Goal: Navigation & Orientation: Find specific page/section

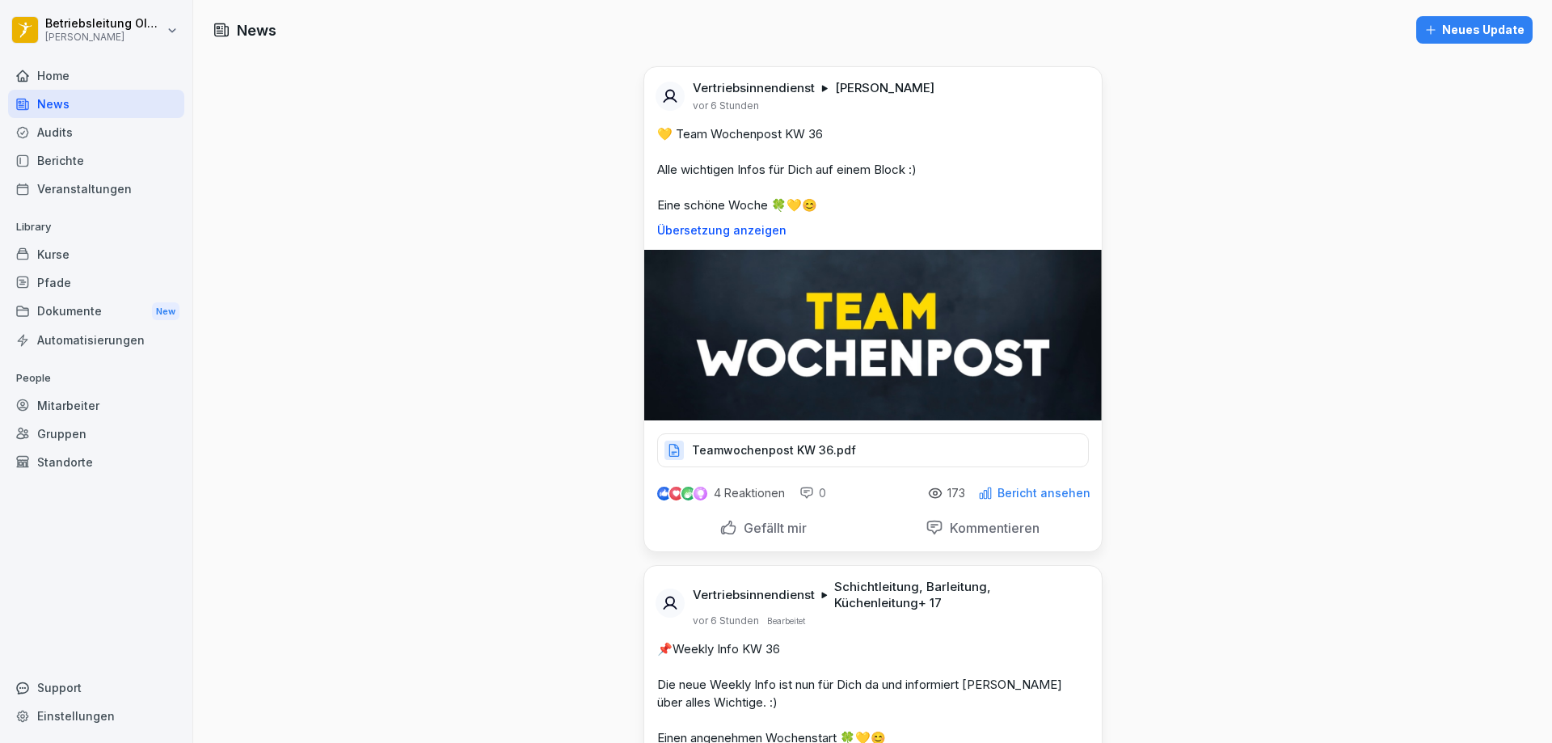
click at [58, 403] on div "Mitarbeiter" at bounding box center [96, 405] width 176 height 28
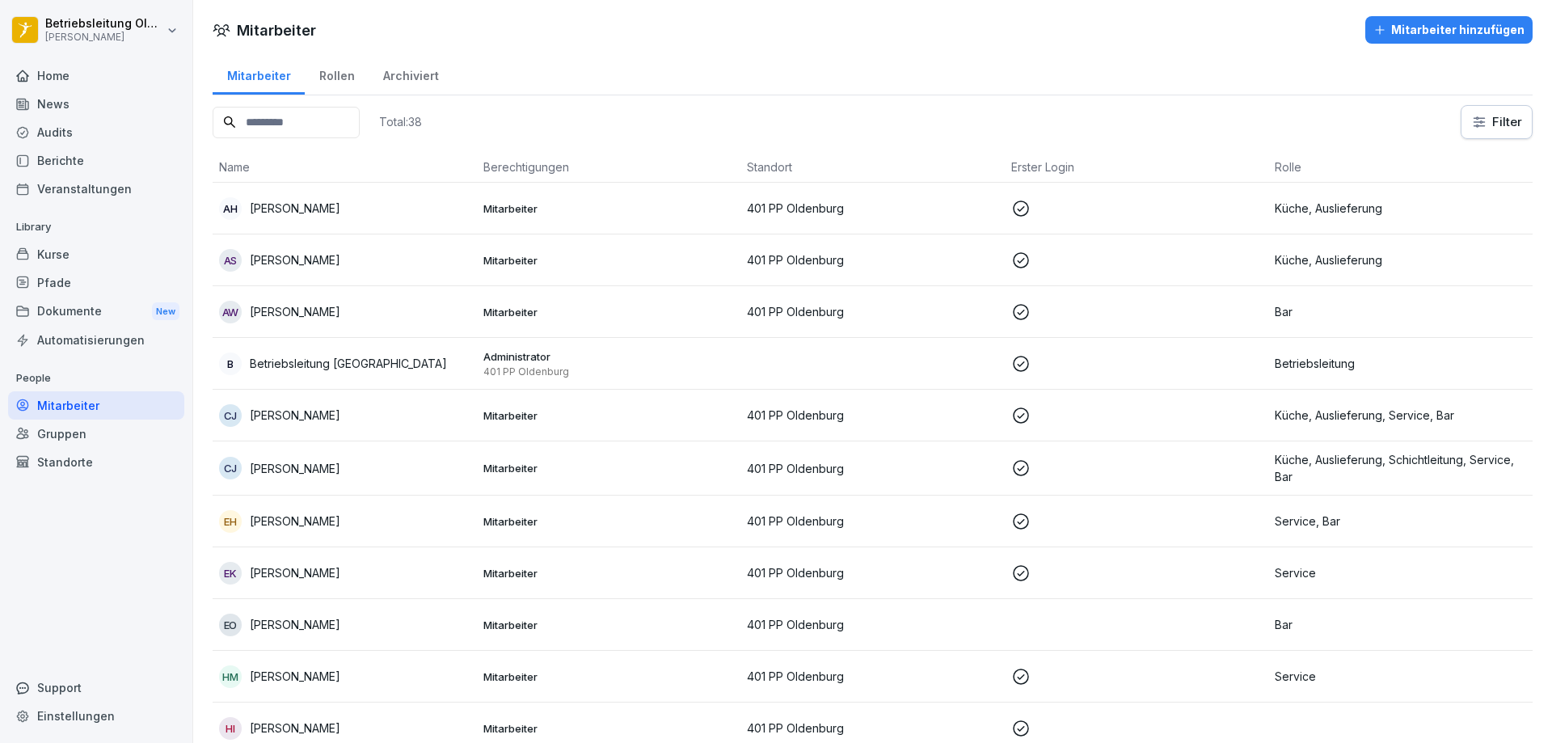
click at [1494, 21] on div "Mitarbeiter hinzufügen" at bounding box center [1448, 30] width 151 height 18
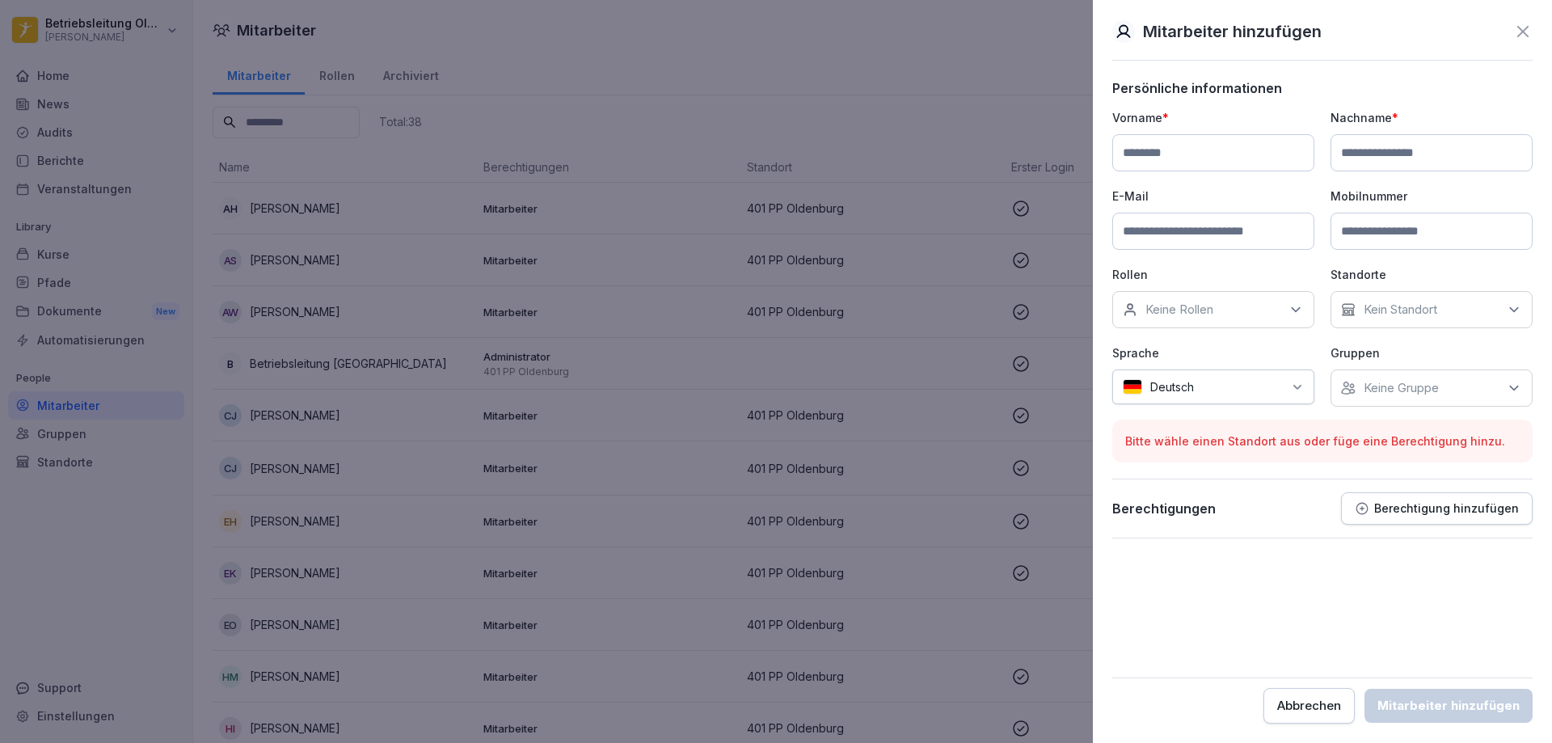
click at [1531, 32] on icon at bounding box center [1522, 31] width 19 height 19
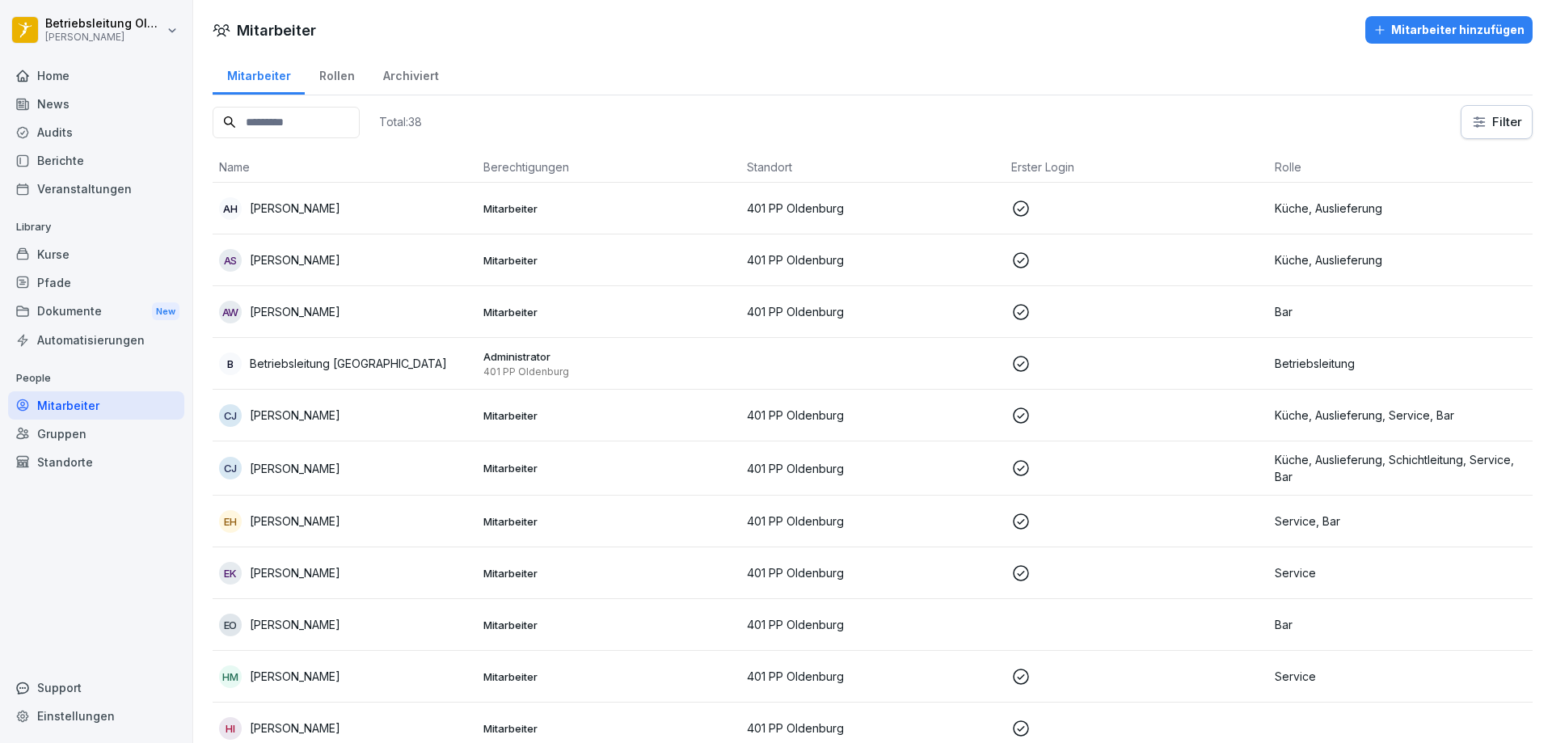
click at [1376, 23] on icon "button" at bounding box center [1379, 29] width 13 height 13
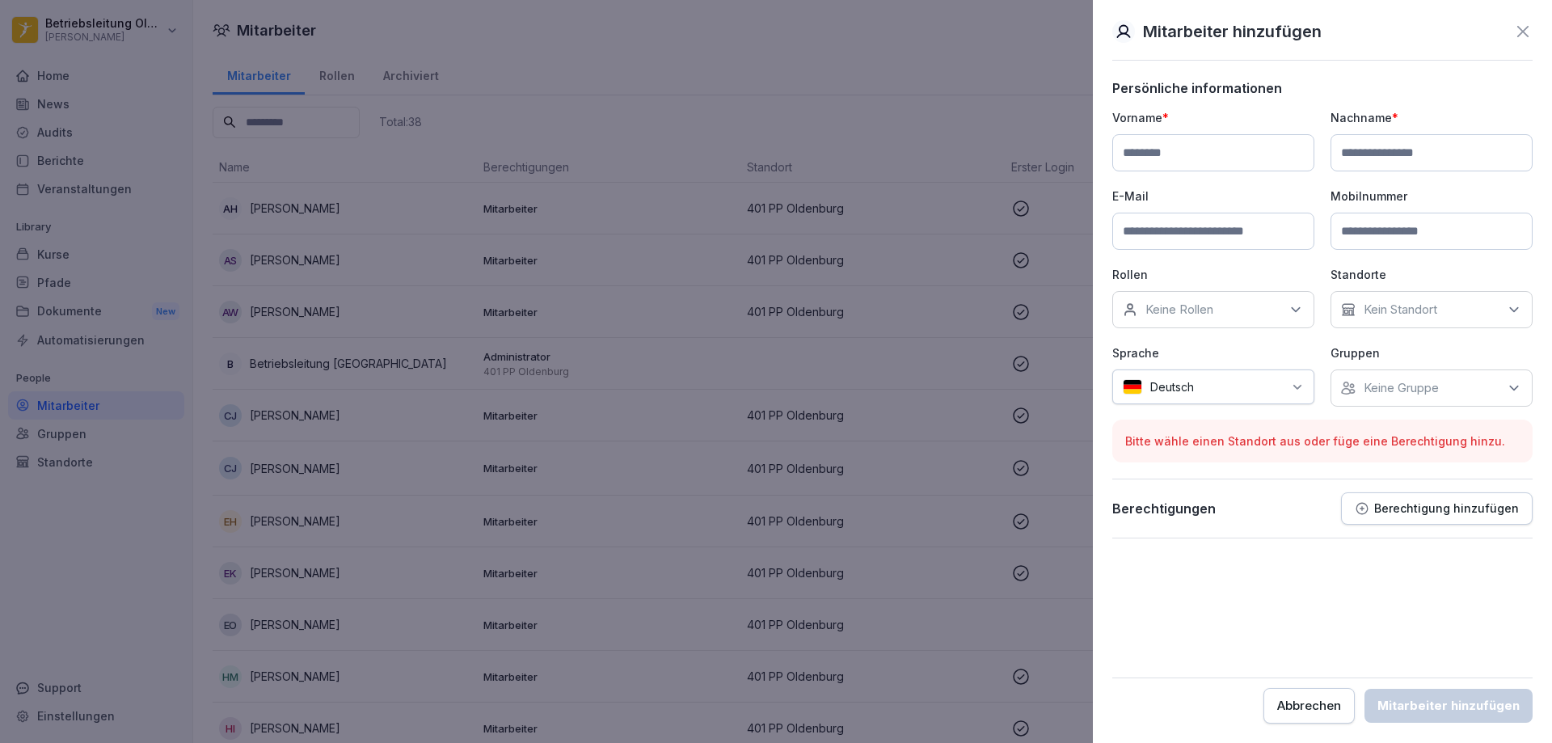
click at [1226, 301] on div "Keine Rollen" at bounding box center [1213, 309] width 202 height 37
click at [1296, 707] on div "Abbrechen" at bounding box center [1309, 706] width 64 height 18
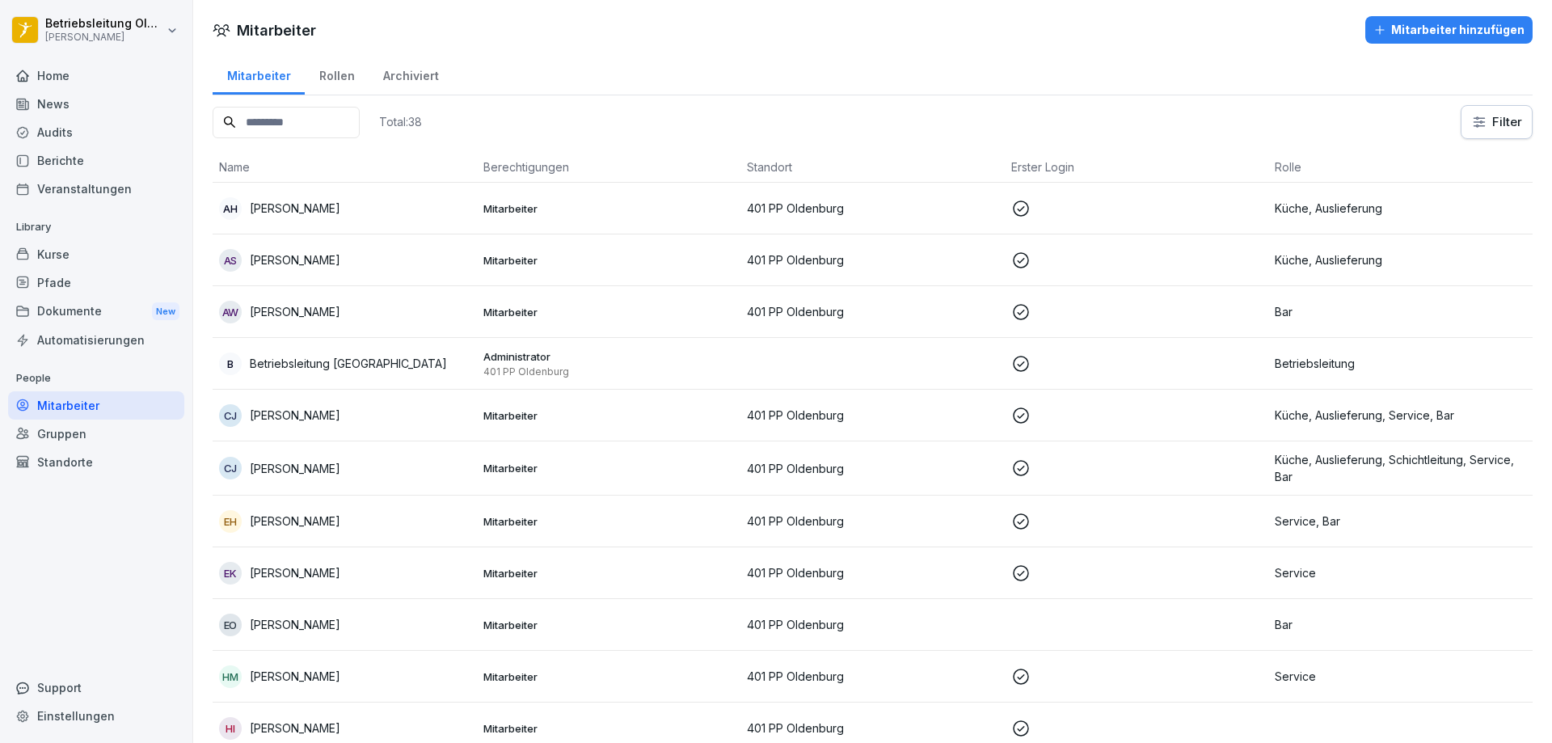
click at [415, 218] on div "AH [PERSON_NAME]" at bounding box center [344, 208] width 251 height 23
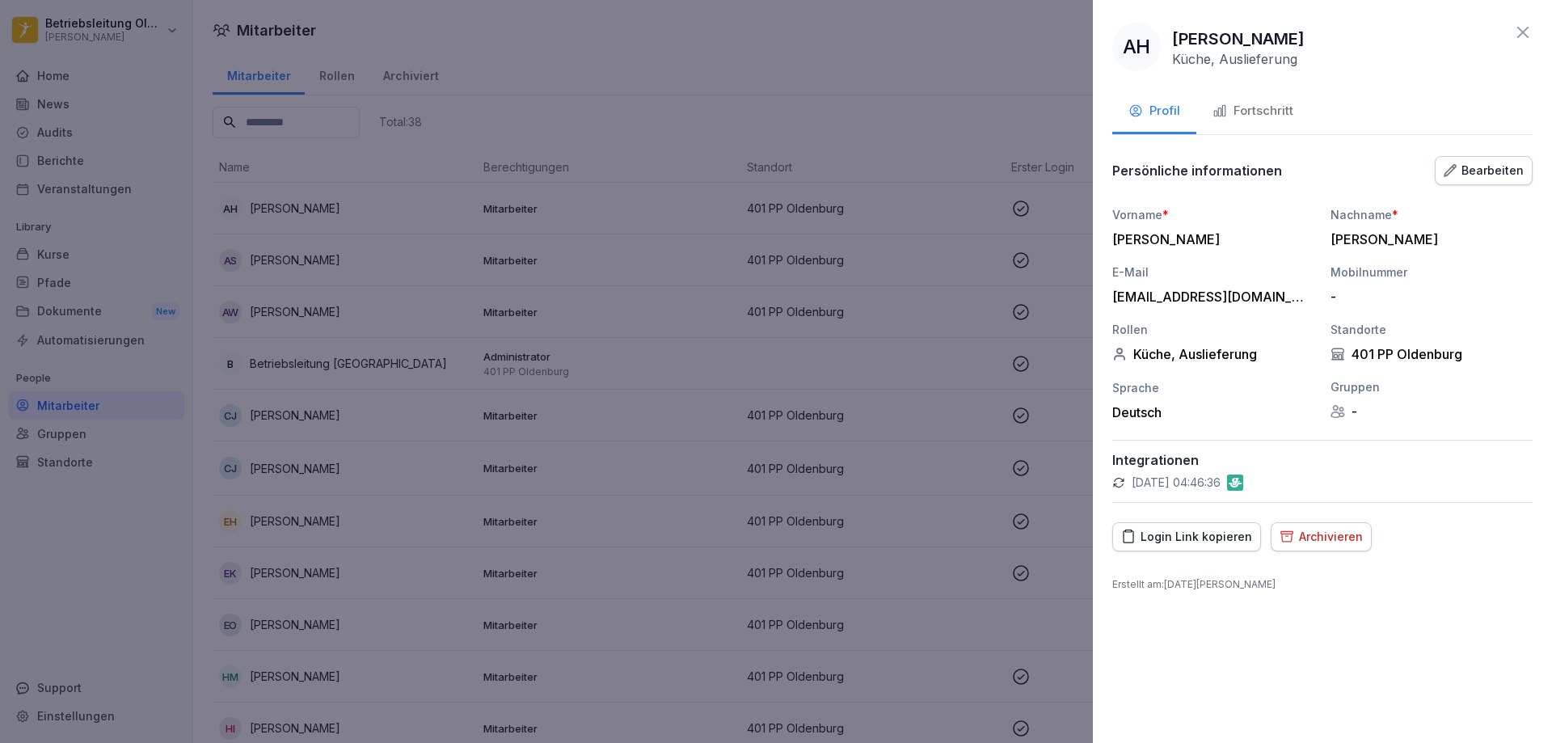
click at [1231, 133] on button "Fortschritt" at bounding box center [1252, 113] width 113 height 44
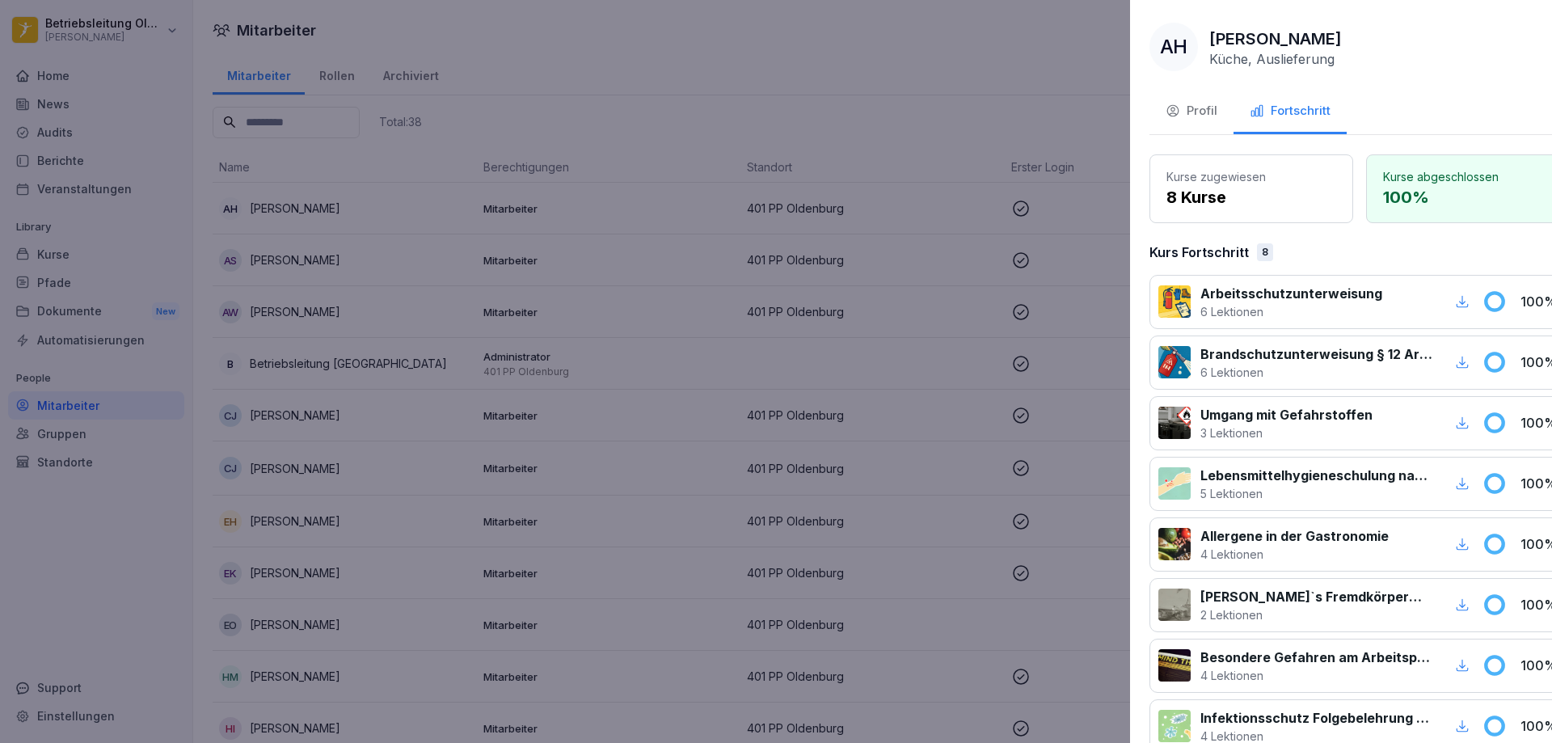
click at [731, 128] on div at bounding box center [776, 371] width 1552 height 743
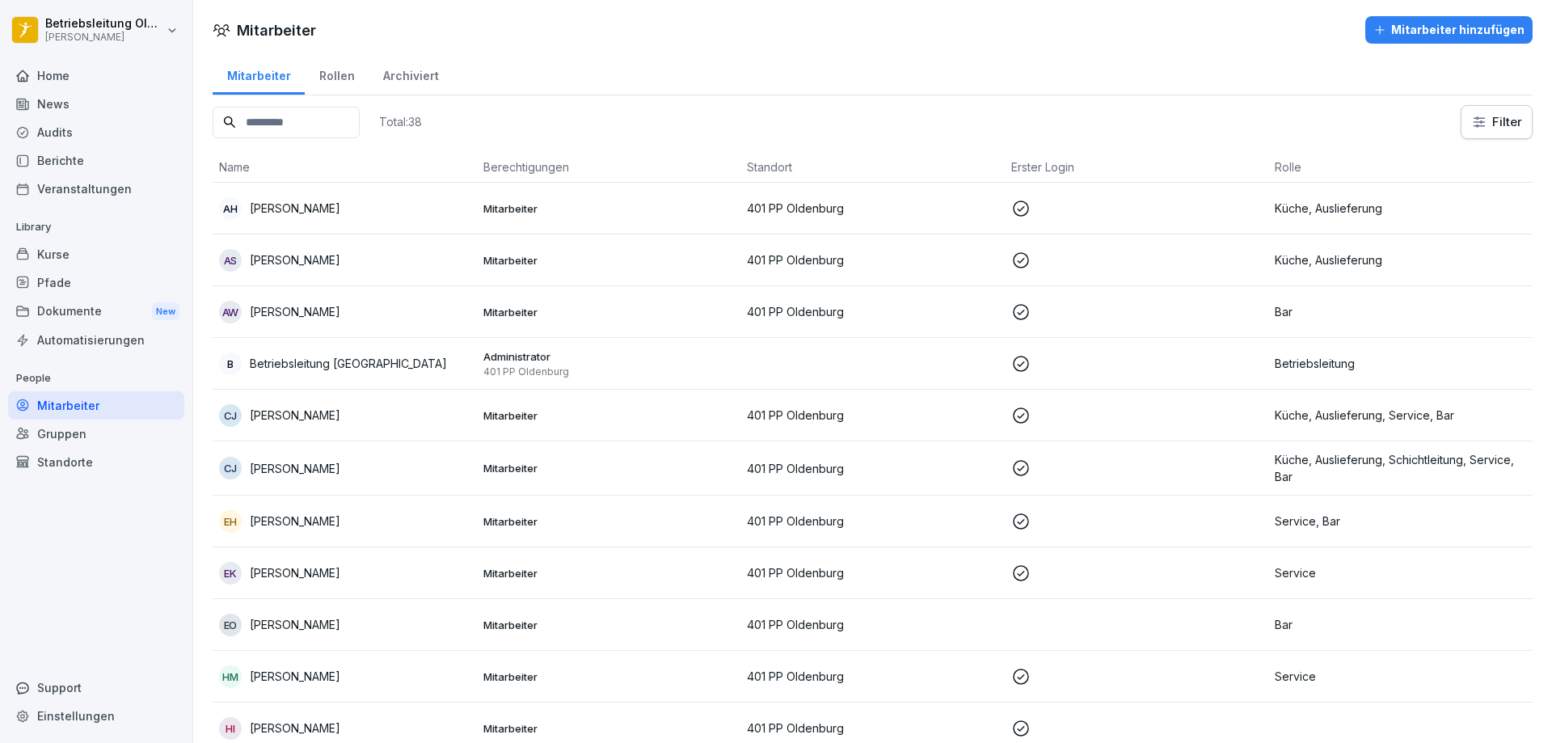
click at [78, 253] on div "Kurse" at bounding box center [96, 254] width 176 height 28
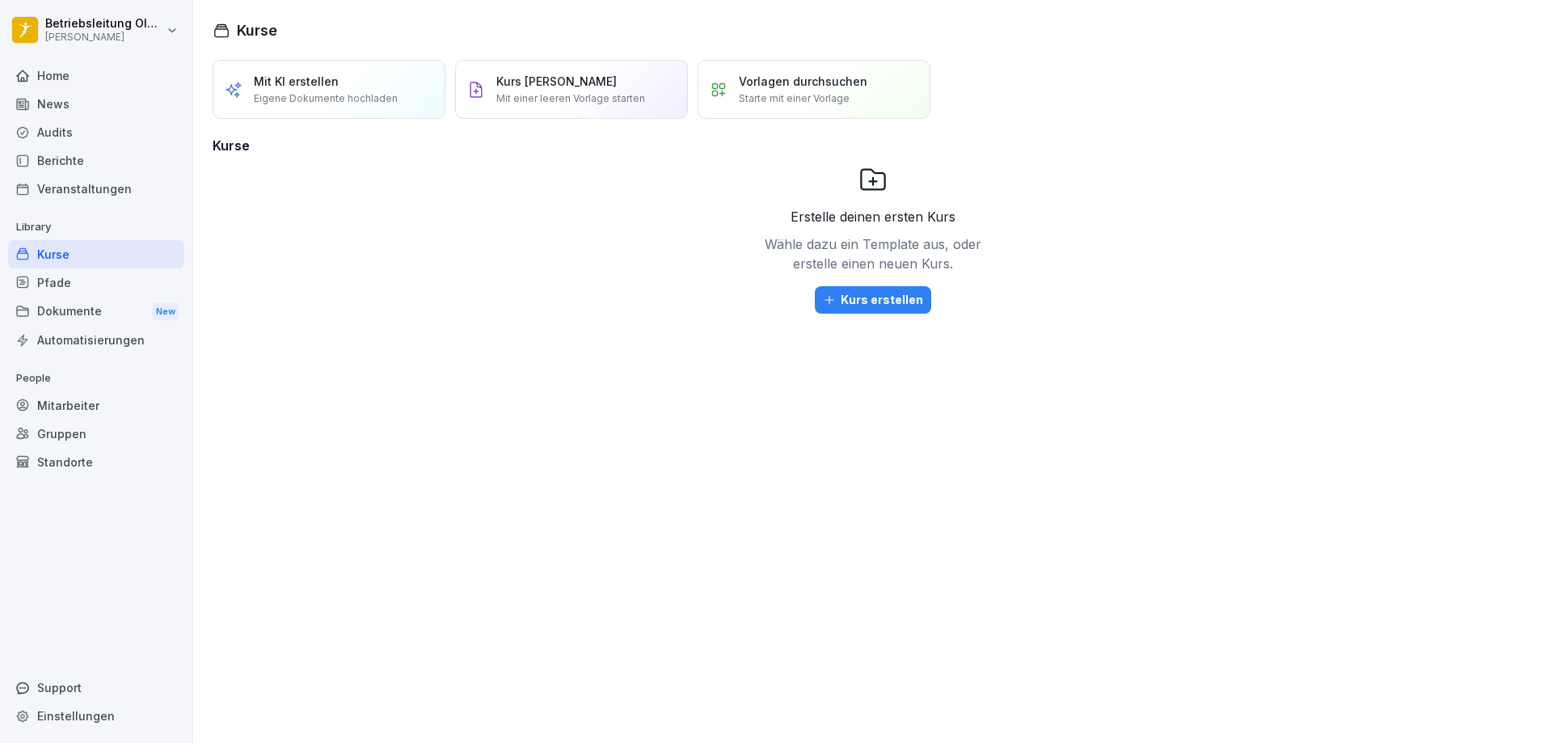
click at [59, 81] on div "Home" at bounding box center [96, 75] width 176 height 28
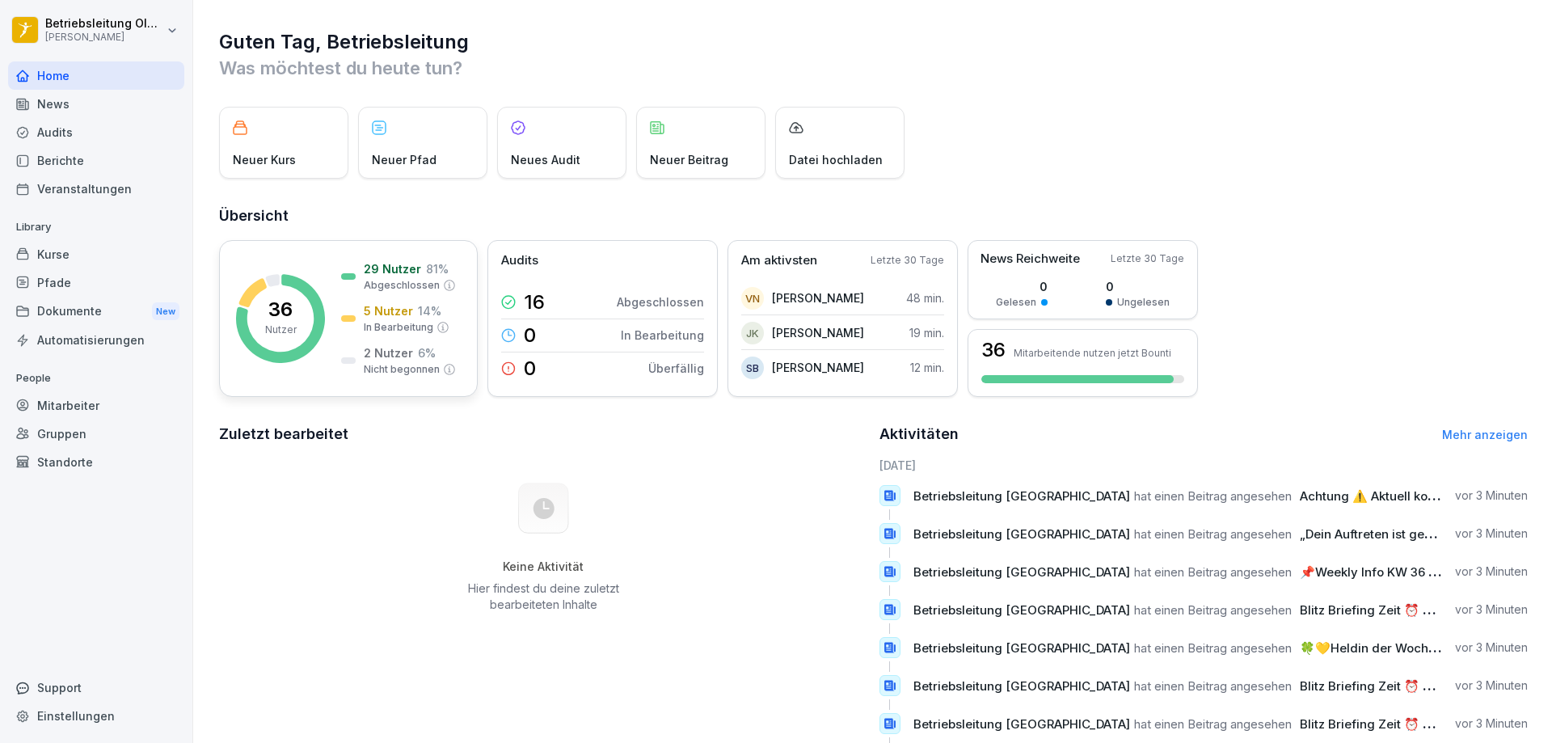
click at [352, 317] on div at bounding box center [348, 318] width 15 height 6
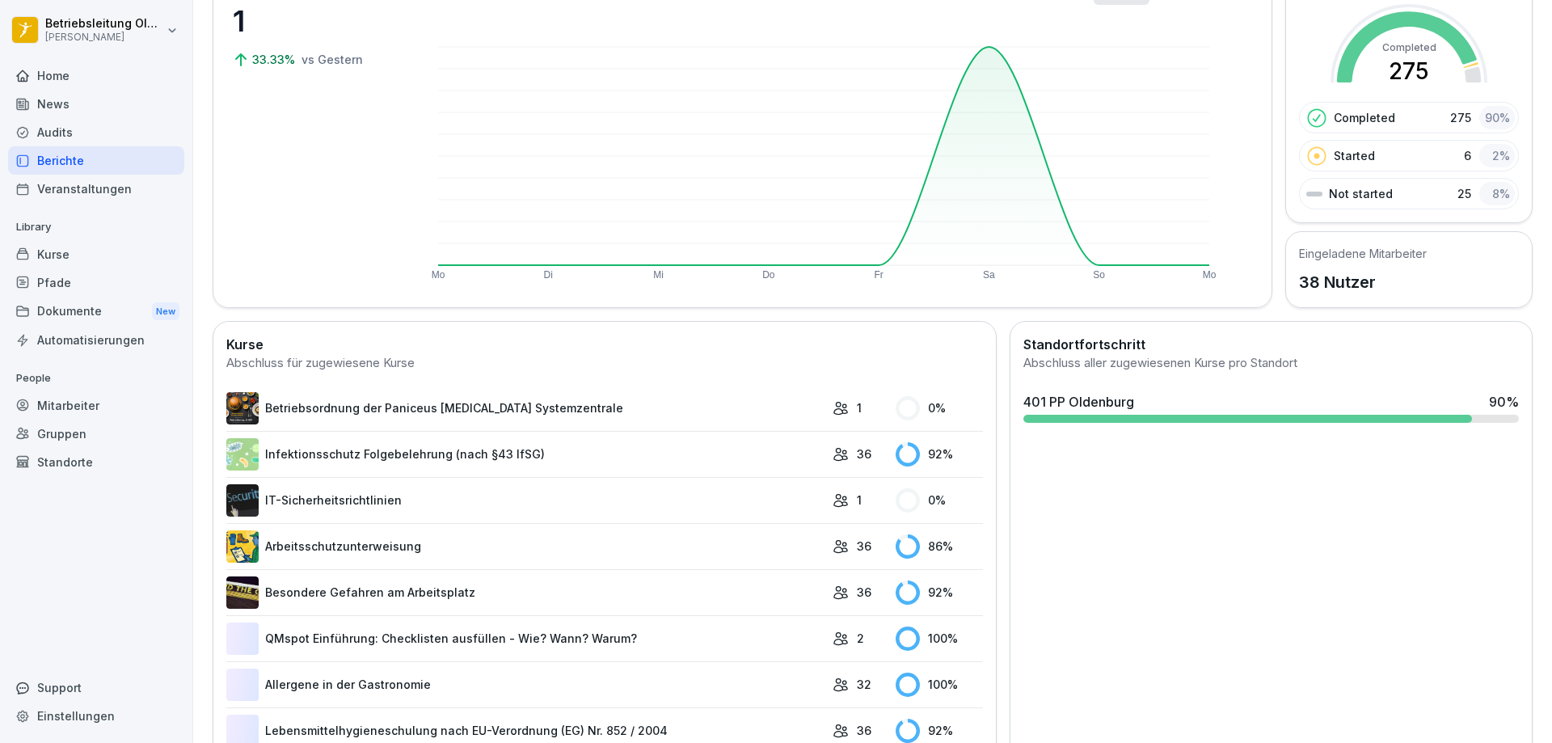
scroll to position [162, 0]
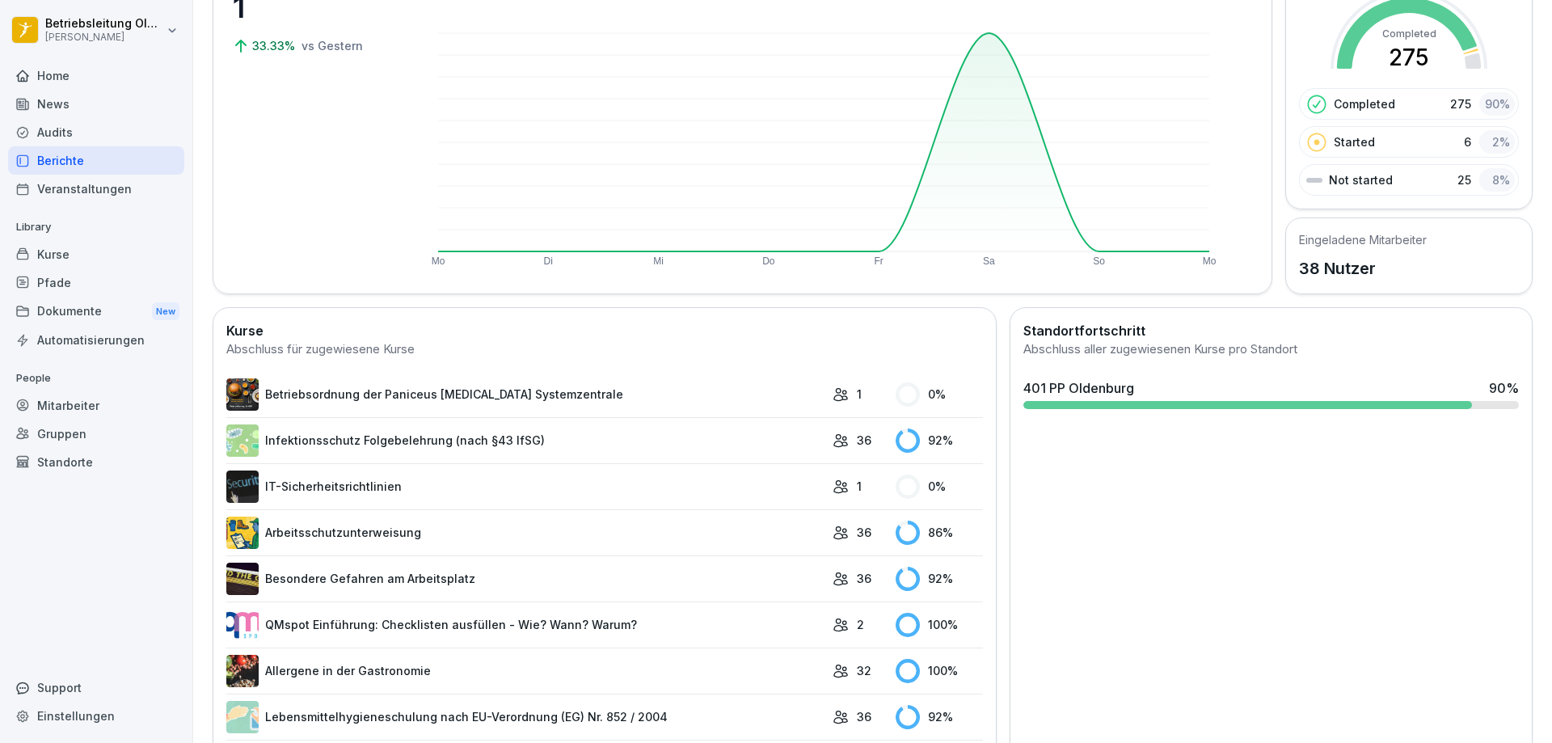
click at [334, 394] on link "Betriebsordnung der Paniceus [MEDICAL_DATA] Systemzentrale" at bounding box center [525, 394] width 598 height 32
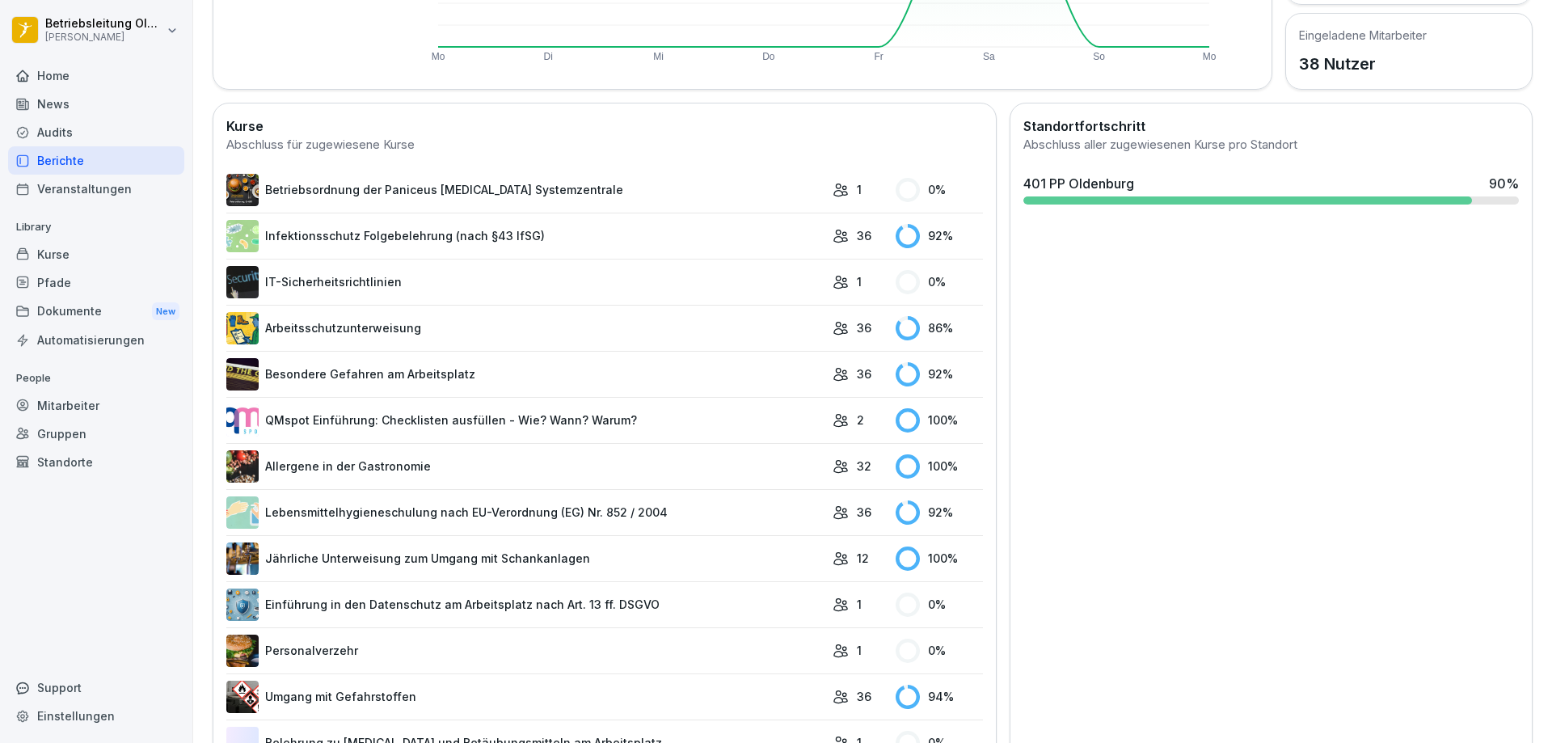
scroll to position [404, 0]
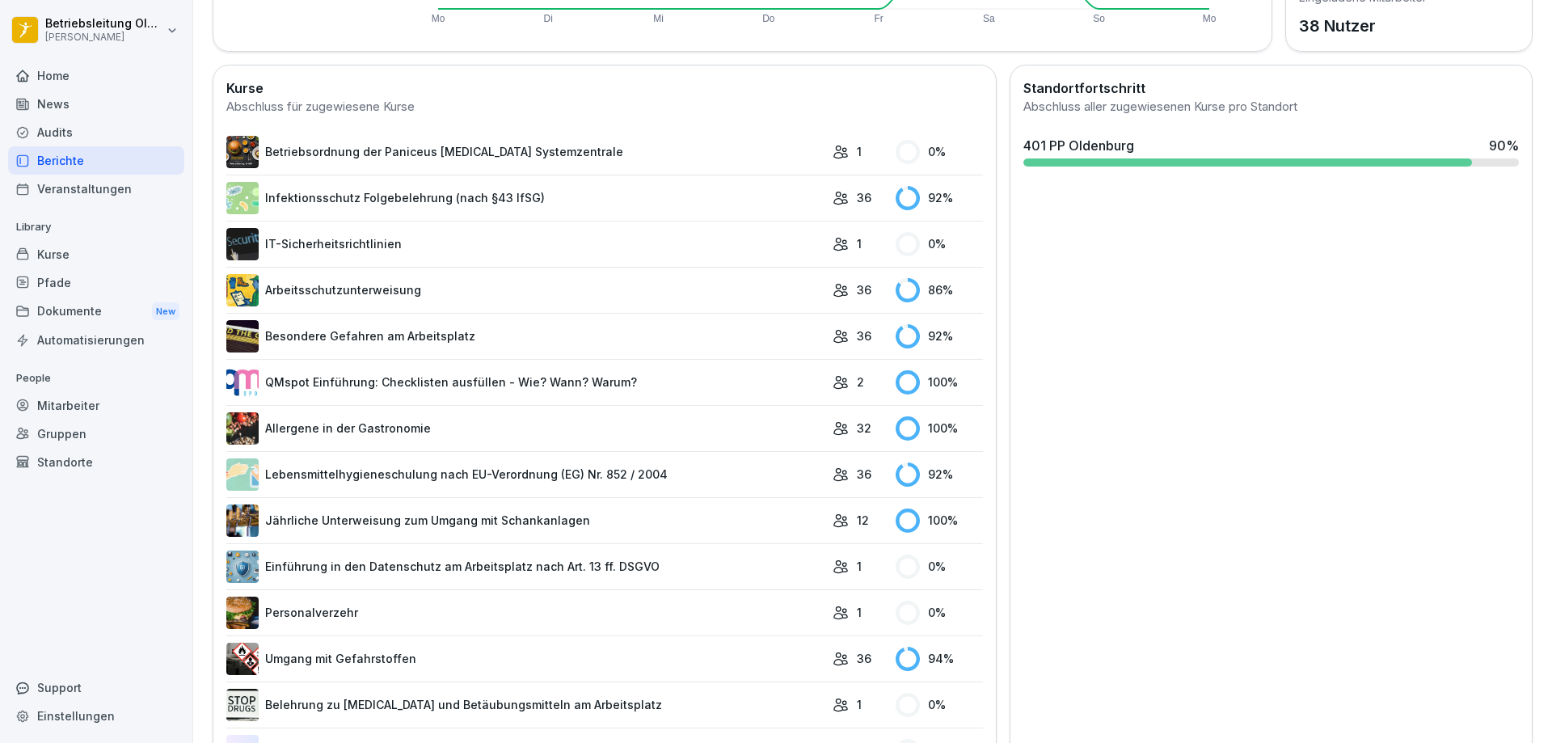
click at [344, 564] on link "Einführung in den Datenschutz am Arbeitsplatz nach Art. 13 ff. DSGVO" at bounding box center [525, 566] width 598 height 32
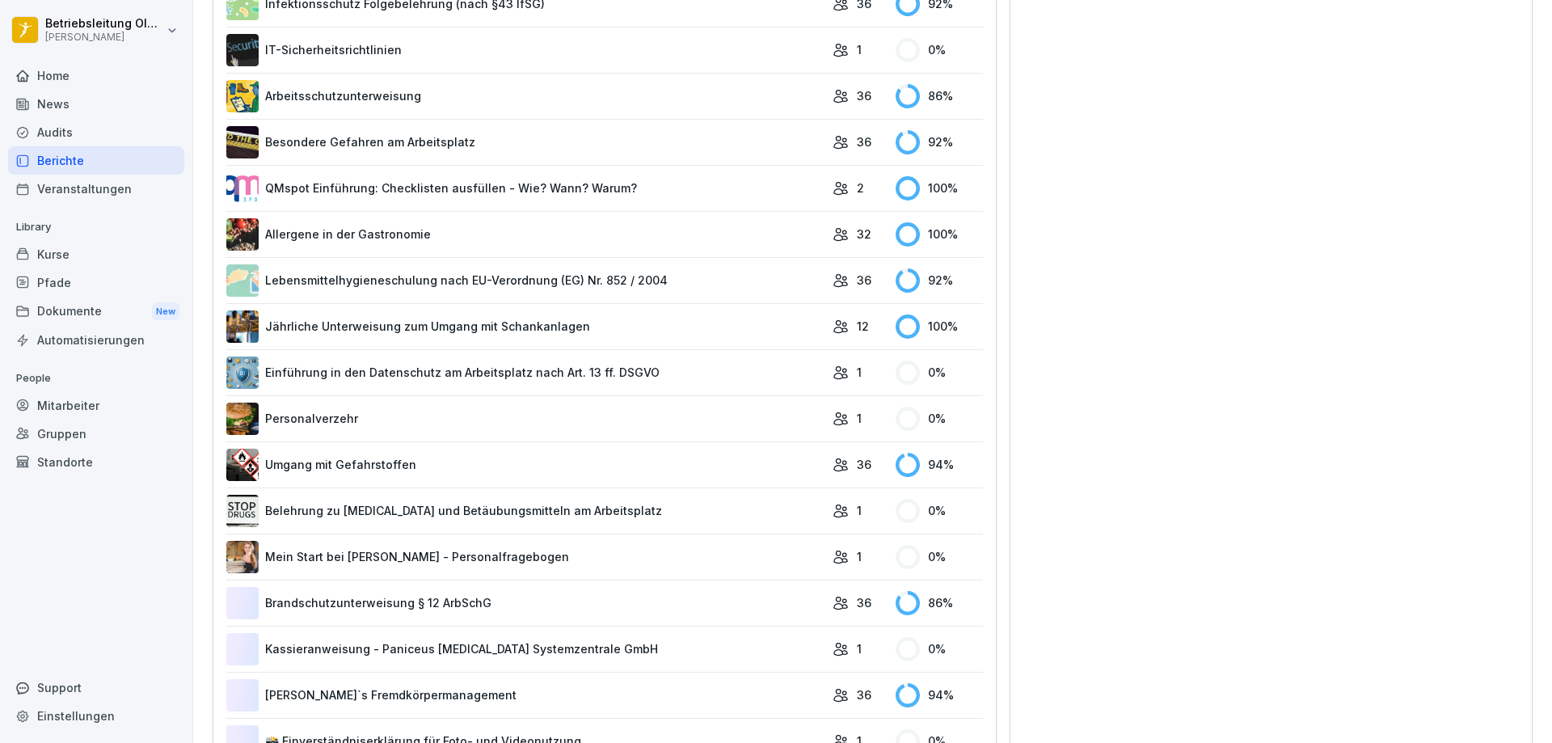
scroll to position [647, 0]
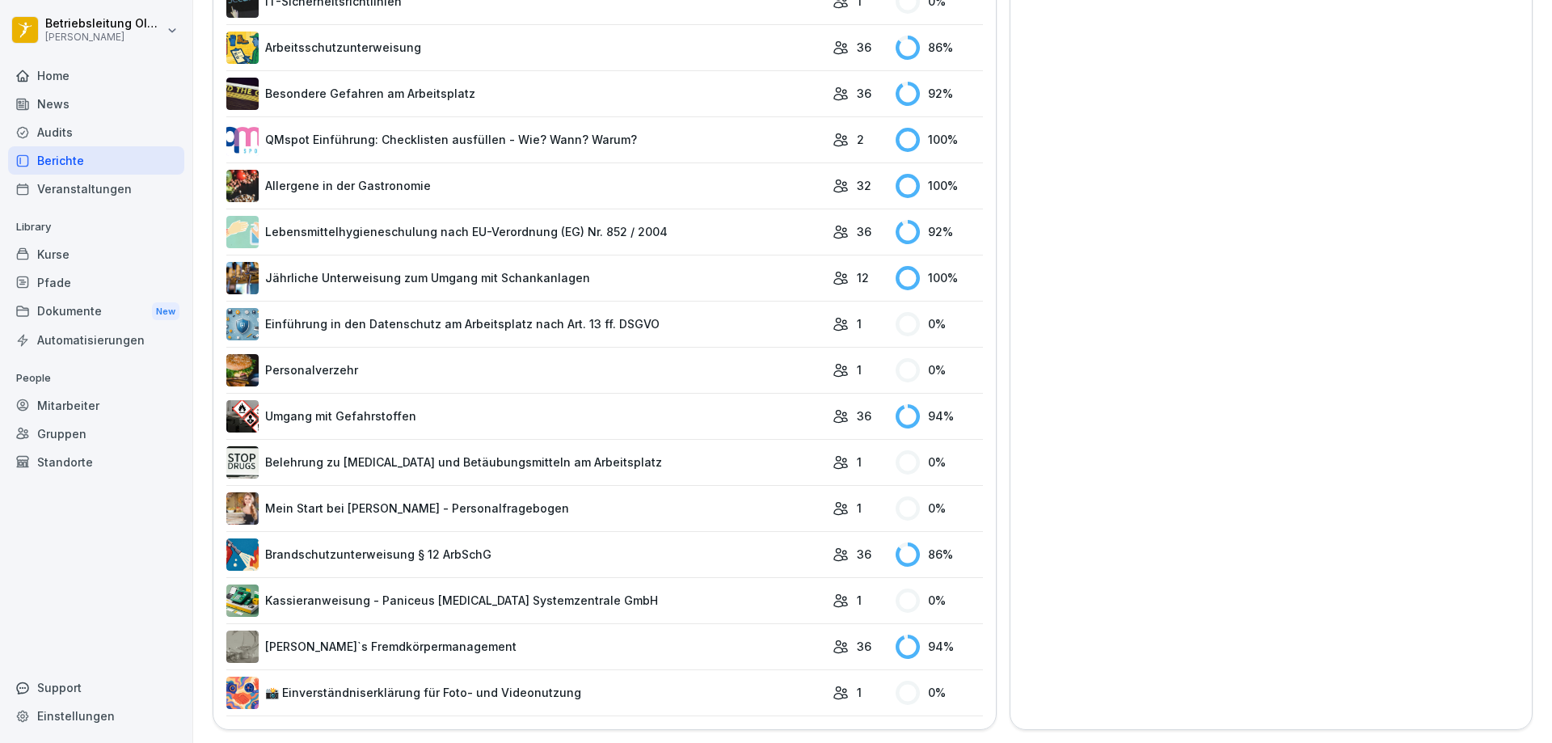
click at [483, 451] on link "Belehrung zu [MEDICAL_DATA] und Betäubungsmitteln am Arbeitsplatz" at bounding box center [525, 462] width 598 height 32
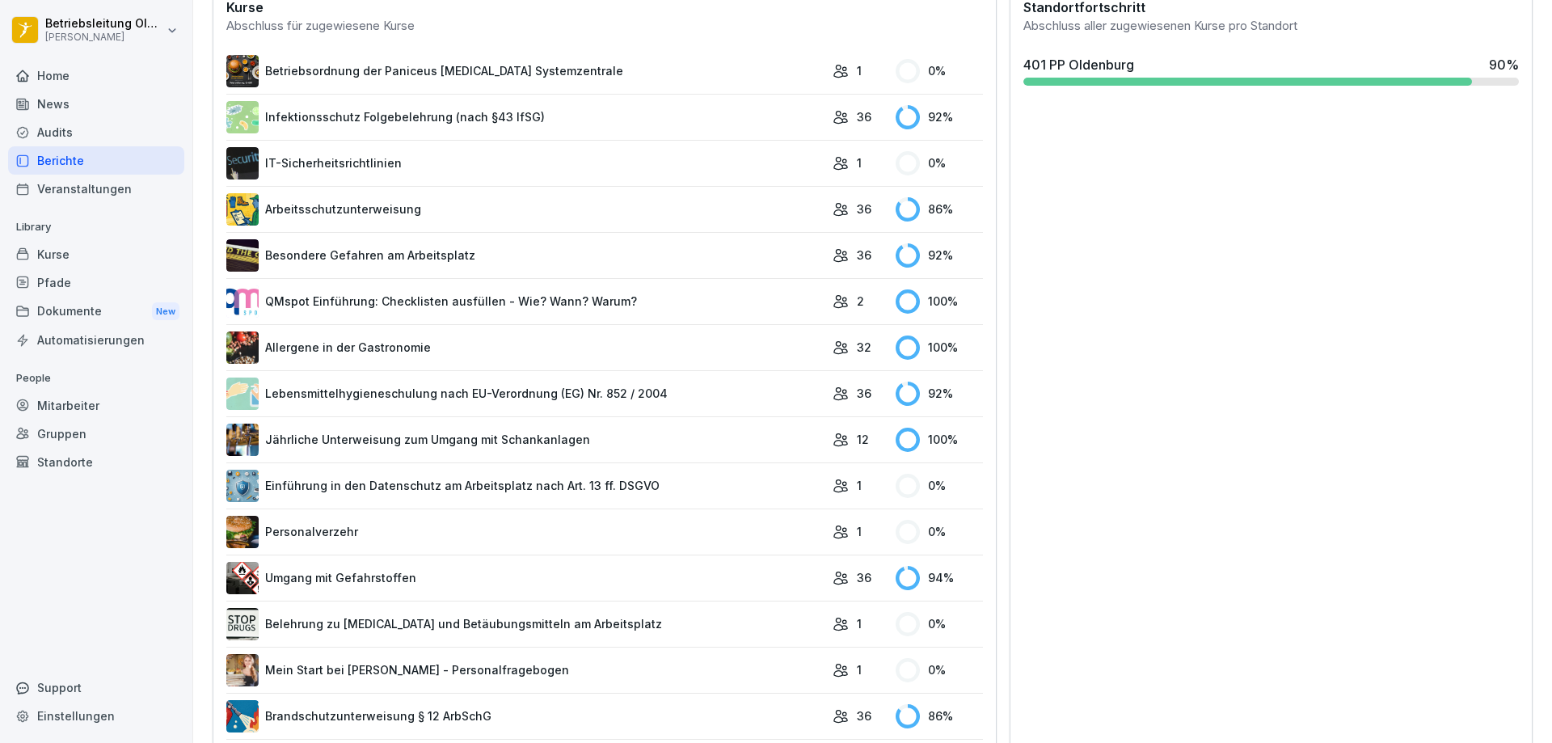
scroll to position [659, 0]
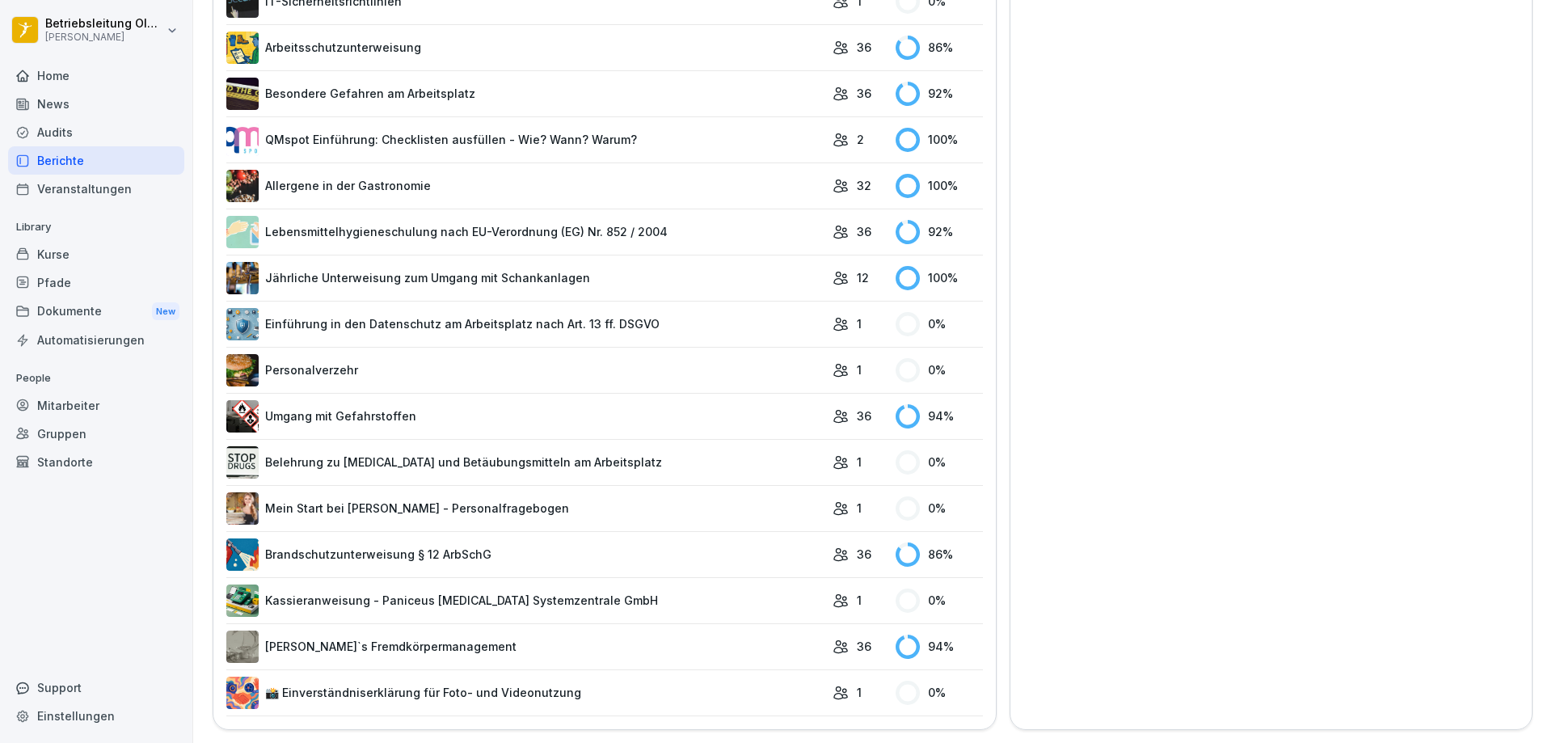
click at [391, 650] on link "[PERSON_NAME]`s Fremdkörpermanagement" at bounding box center [525, 646] width 598 height 32
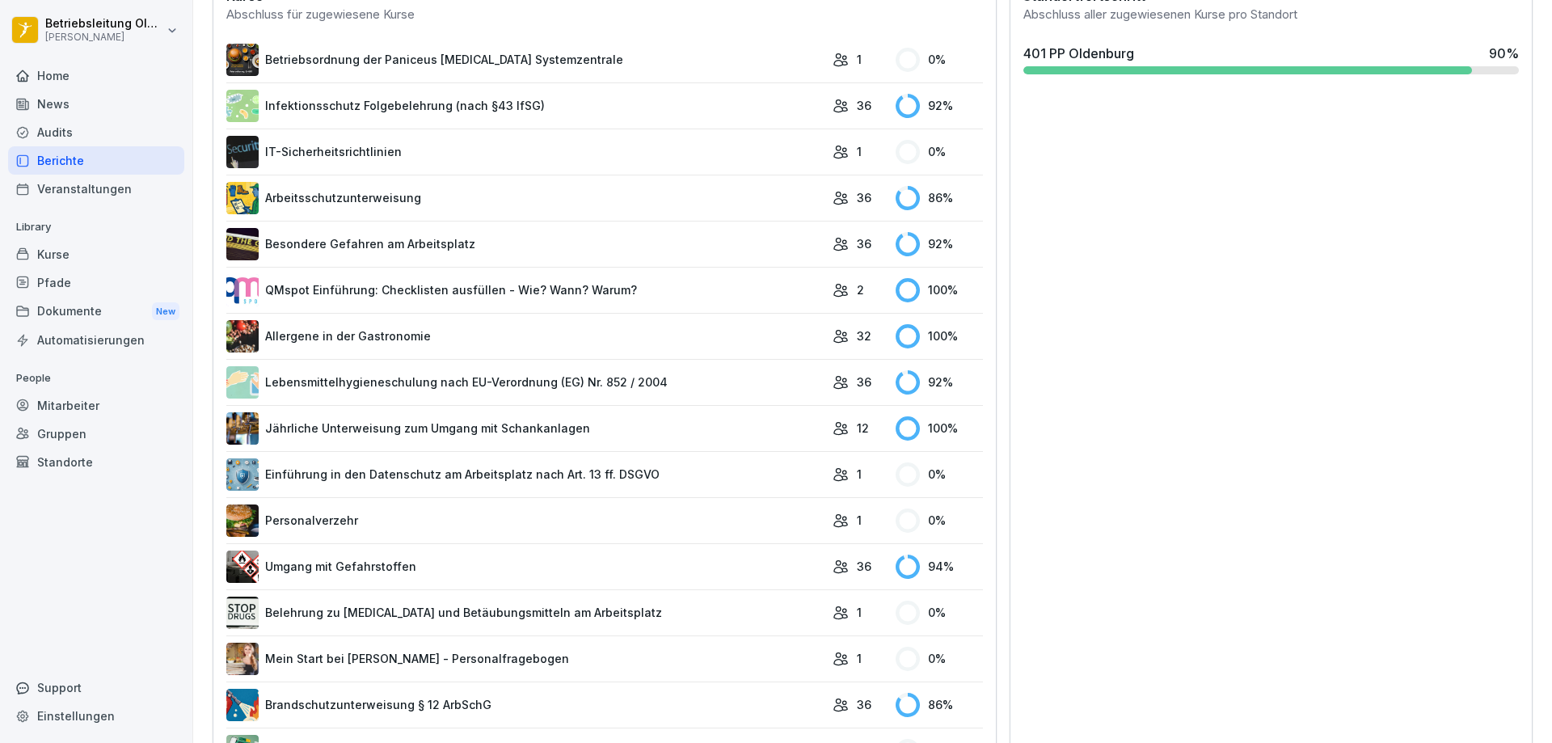
scroll to position [497, 0]
click at [700, 102] on link "Infektionsschutz Folgebelehrung (nach §43 IfSG)" at bounding box center [525, 105] width 598 height 32
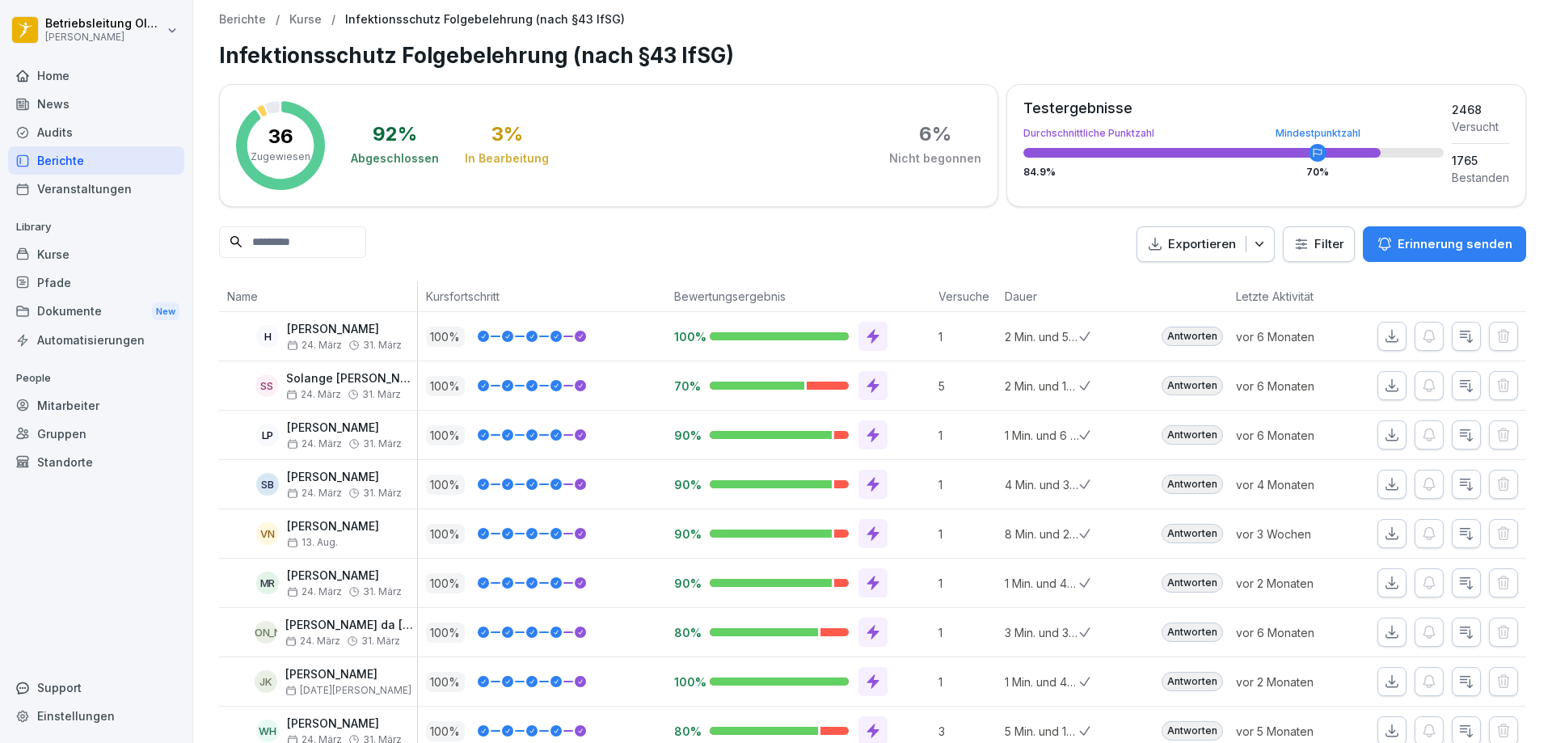
click at [11, 120] on div "Audits" at bounding box center [96, 132] width 176 height 28
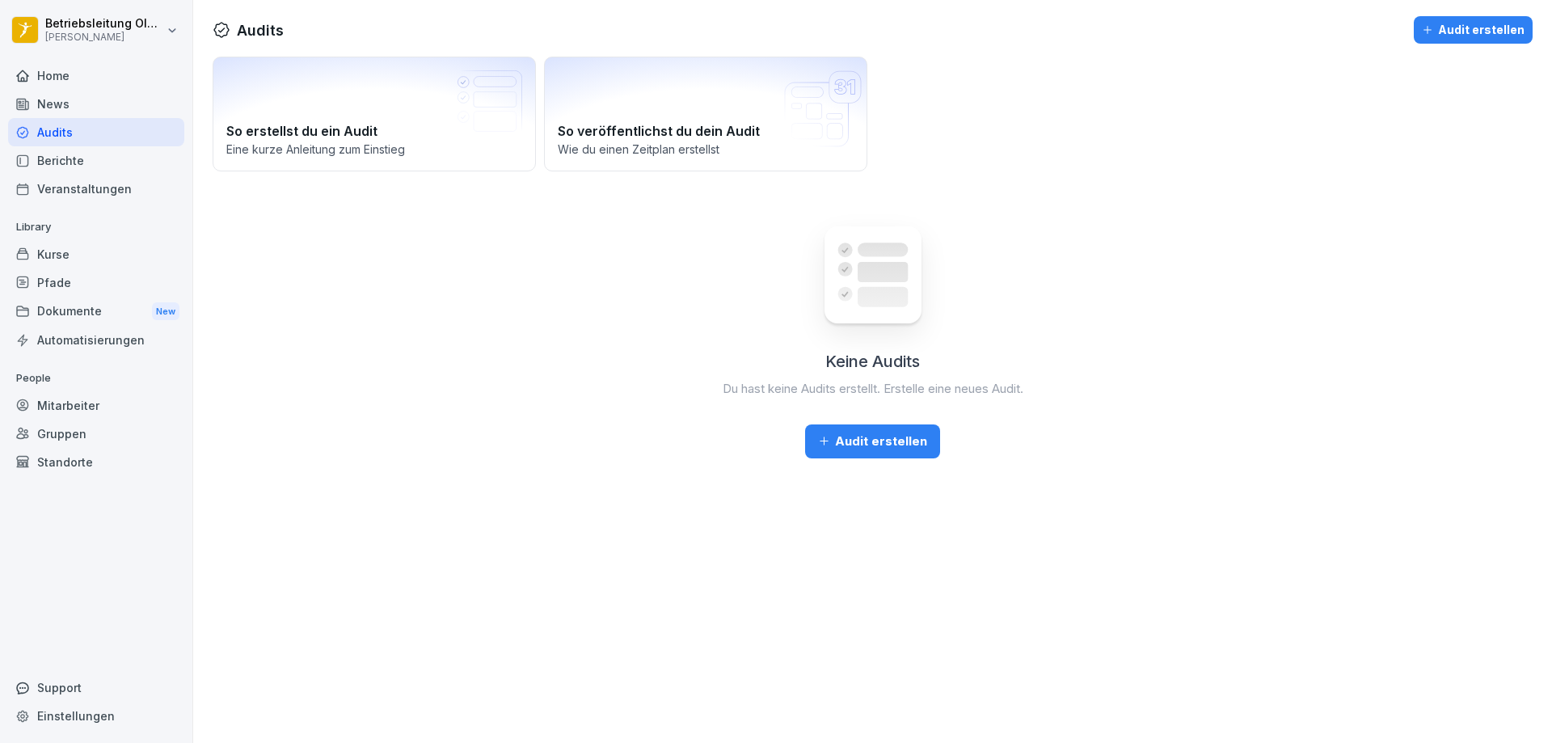
click at [26, 107] on icon at bounding box center [22, 104] width 11 height 11
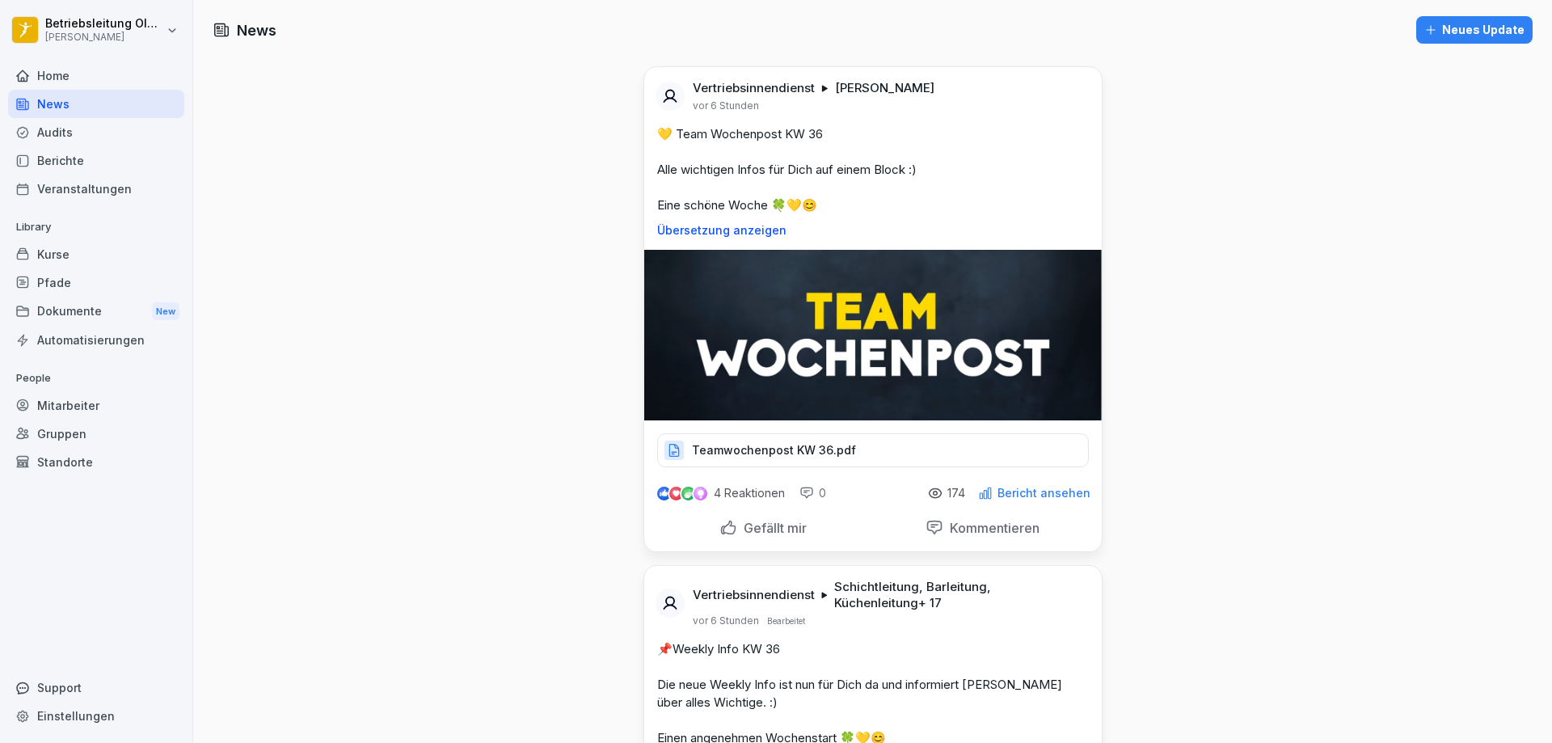
click at [63, 79] on div "Home" at bounding box center [96, 75] width 176 height 28
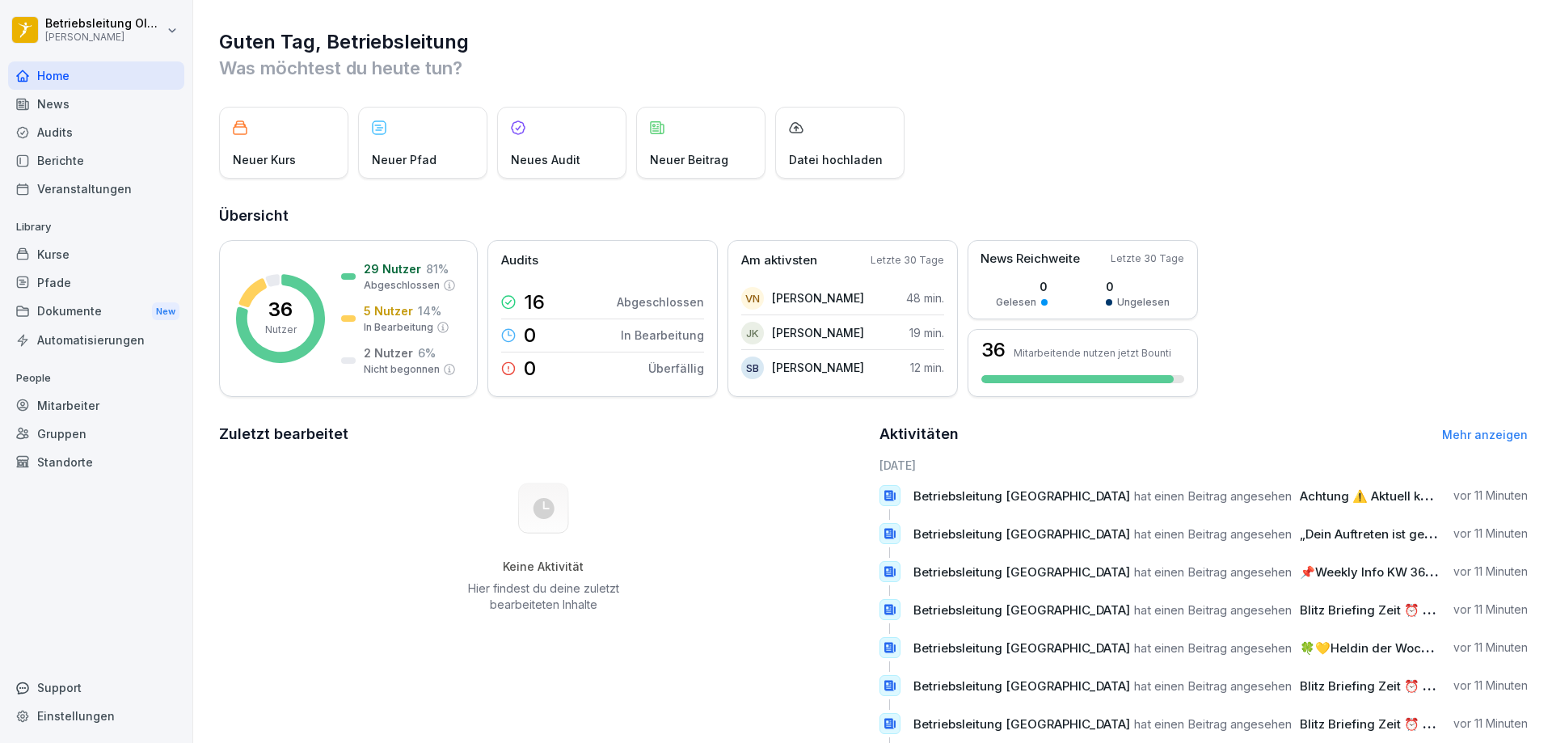
click at [177, 39] on html "Betriebsleitung [GEOGRAPHIC_DATA][PERSON_NAME] Home News Audits Berichte Verans…" at bounding box center [776, 371] width 1552 height 743
click at [124, 94] on div "Abmelden" at bounding box center [103, 102] width 160 height 30
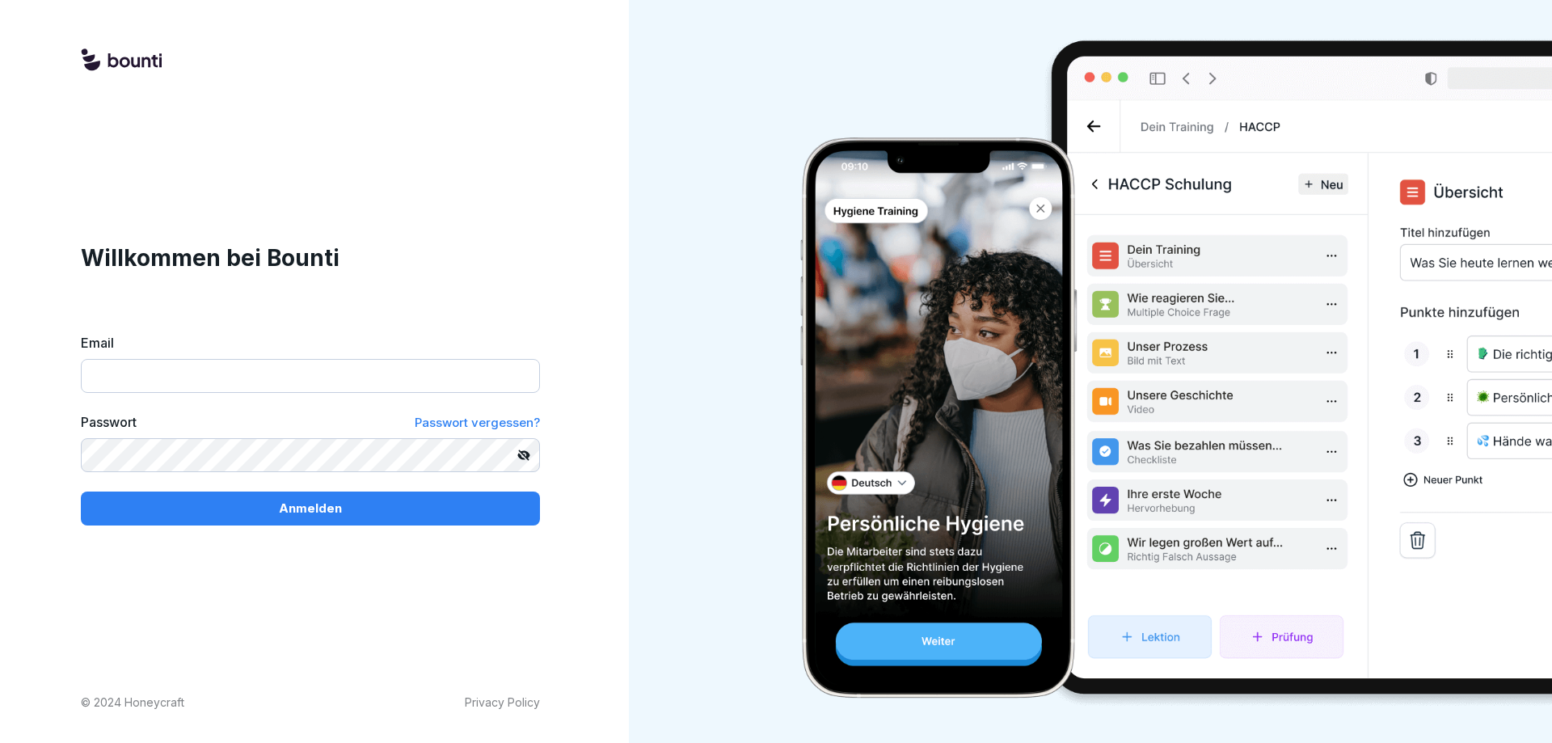
type input "**********"
